Goal: Register for event/course

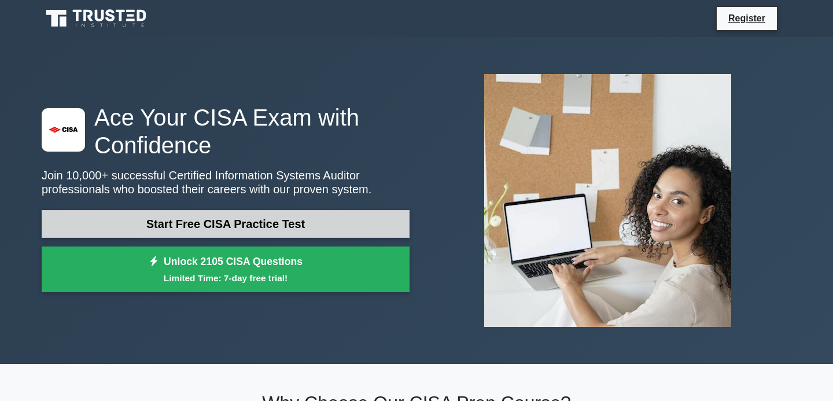
click at [322, 234] on link "Start Free CISA Practice Test" at bounding box center [226, 224] width 368 height 28
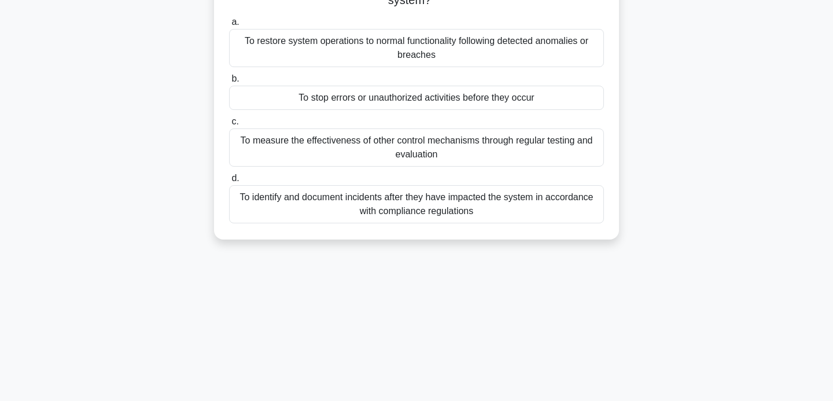
scroll to position [105, 0]
click at [439, 196] on div "To identify and document incidents after they have impacted the system in accor…" at bounding box center [416, 203] width 375 height 38
click at [229, 181] on input "d. To identify and document incidents after they have impacted the system in ac…" at bounding box center [229, 178] width 0 height 8
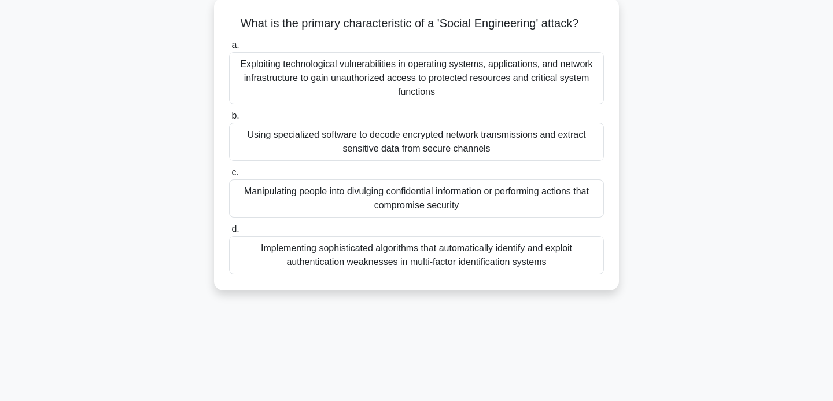
scroll to position [69, 0]
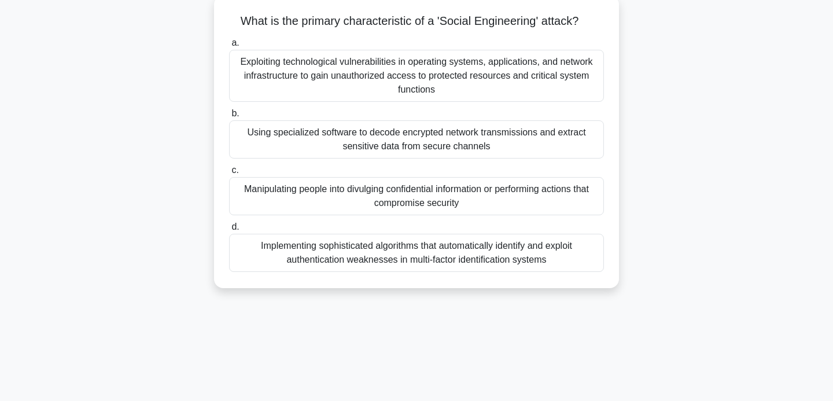
click at [469, 77] on div "Exploiting technological vulnerabilities in operating systems, applications, an…" at bounding box center [416, 76] width 375 height 52
click at [229, 47] on input "a. Exploiting technological vulnerabilities in operating systems, applications,…" at bounding box center [229, 43] width 0 height 8
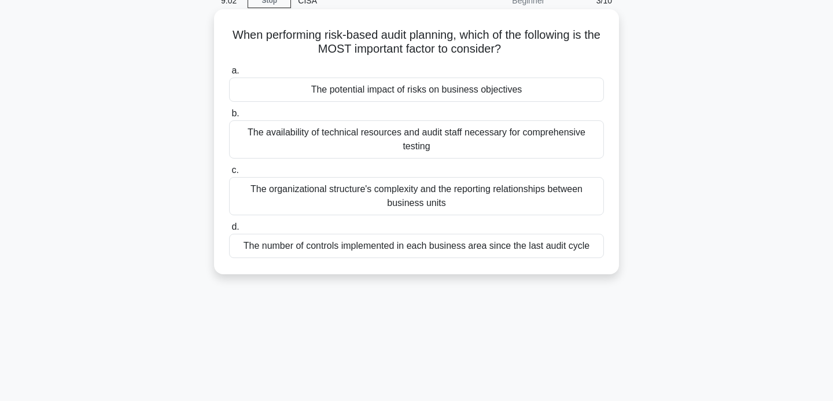
scroll to position [53, 0]
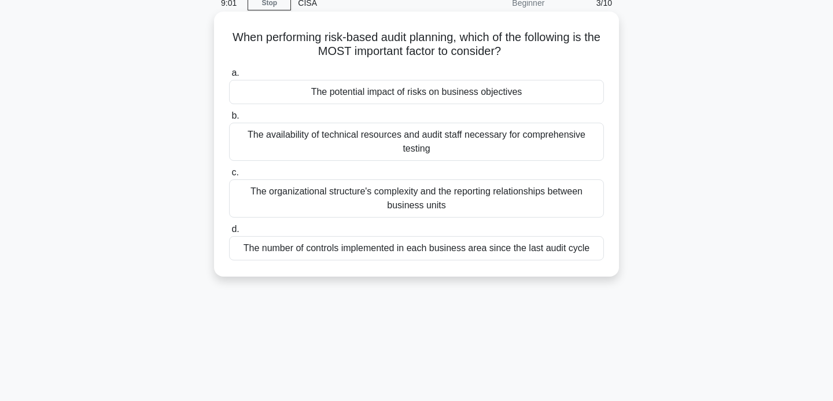
click at [517, 90] on div "The potential impact of risks on business objectives" at bounding box center [416, 92] width 375 height 24
click at [229, 77] on input "a. The potential impact of risks on business objectives" at bounding box center [229, 73] width 0 height 8
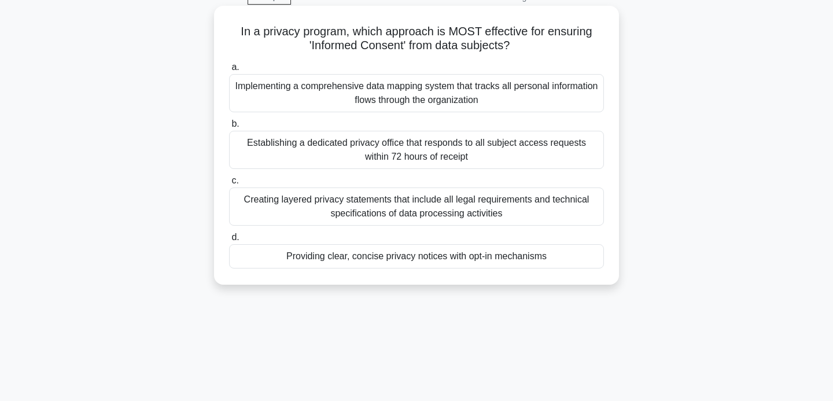
scroll to position [0, 0]
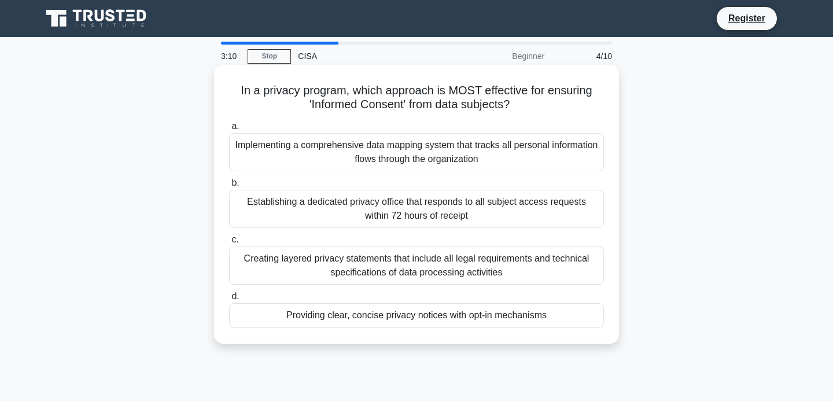
click at [555, 144] on div "Implementing a comprehensive data mapping system that tracks all personal infor…" at bounding box center [416, 152] width 375 height 38
click at [229, 130] on input "a. Implementing a comprehensive data mapping system that tracks all personal in…" at bounding box center [229, 127] width 0 height 8
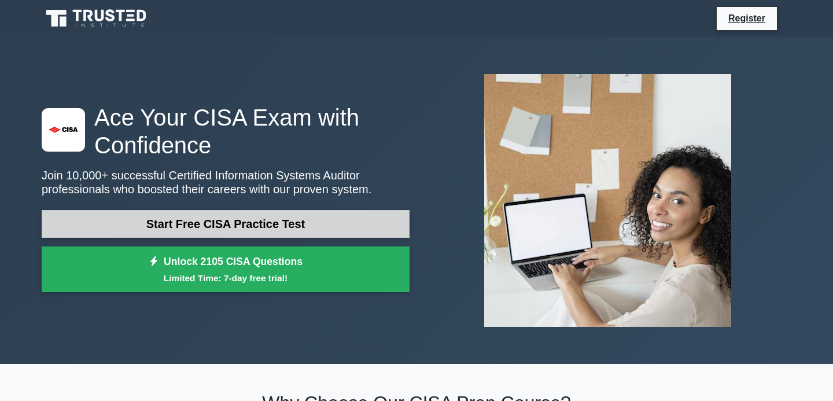
click at [266, 221] on link "Start Free CISA Practice Test" at bounding box center [226, 224] width 368 height 28
